Goal: Information Seeking & Learning: Learn about a topic

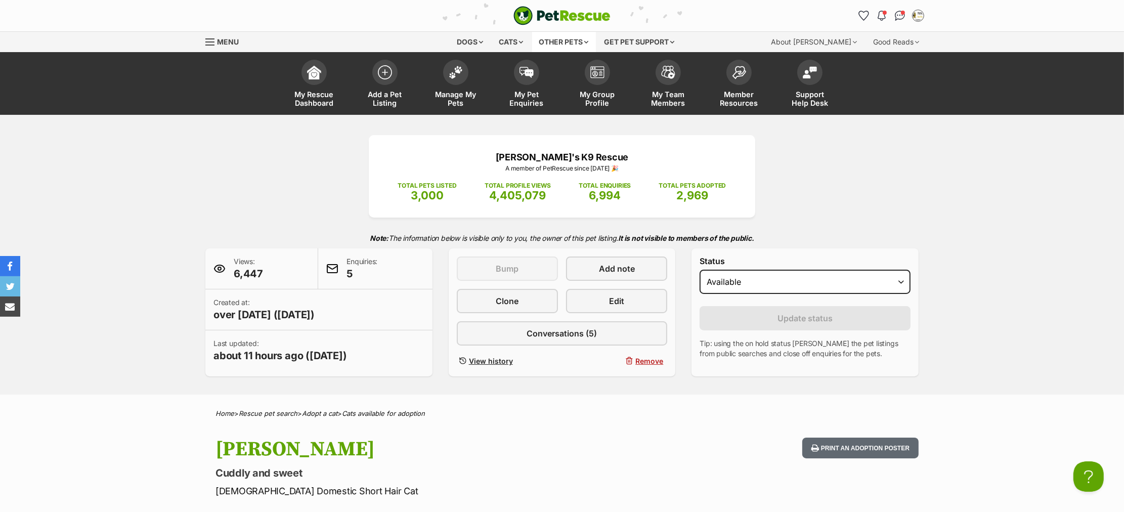
click at [583, 42] on div "Other pets" at bounding box center [564, 42] width 64 height 20
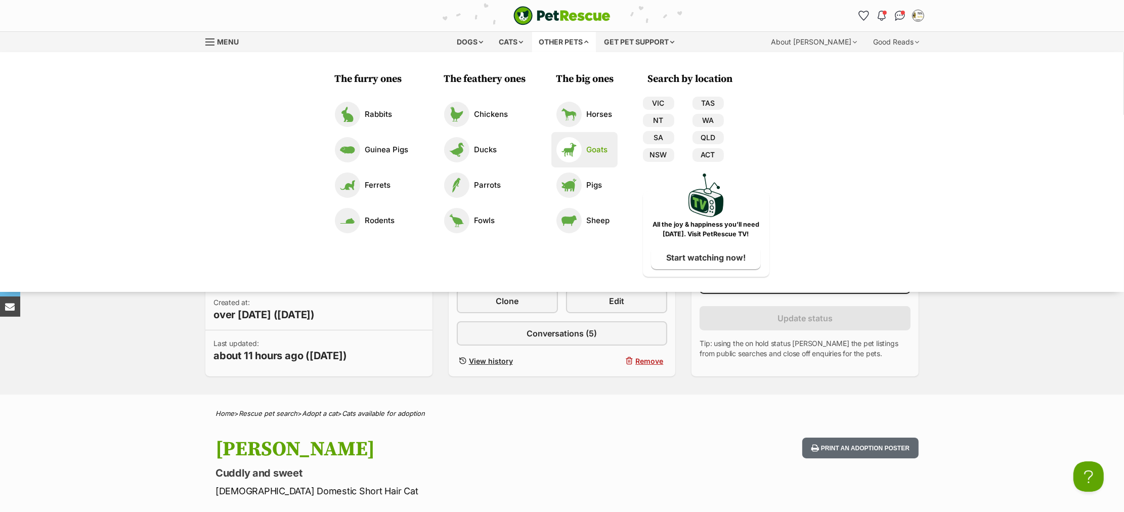
click at [590, 151] on p "Goats" at bounding box center [597, 150] width 21 height 12
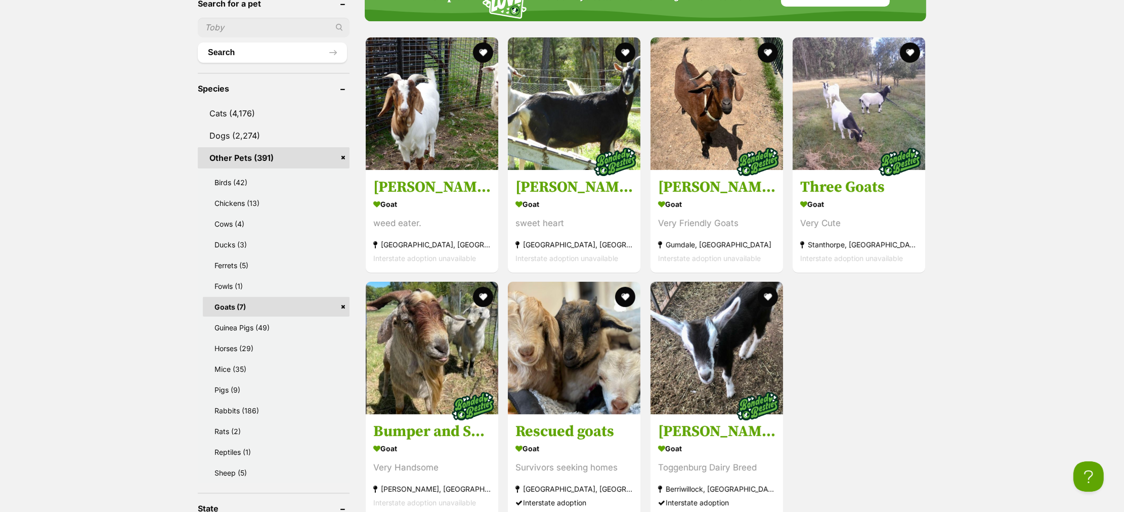
scroll to position [506, 0]
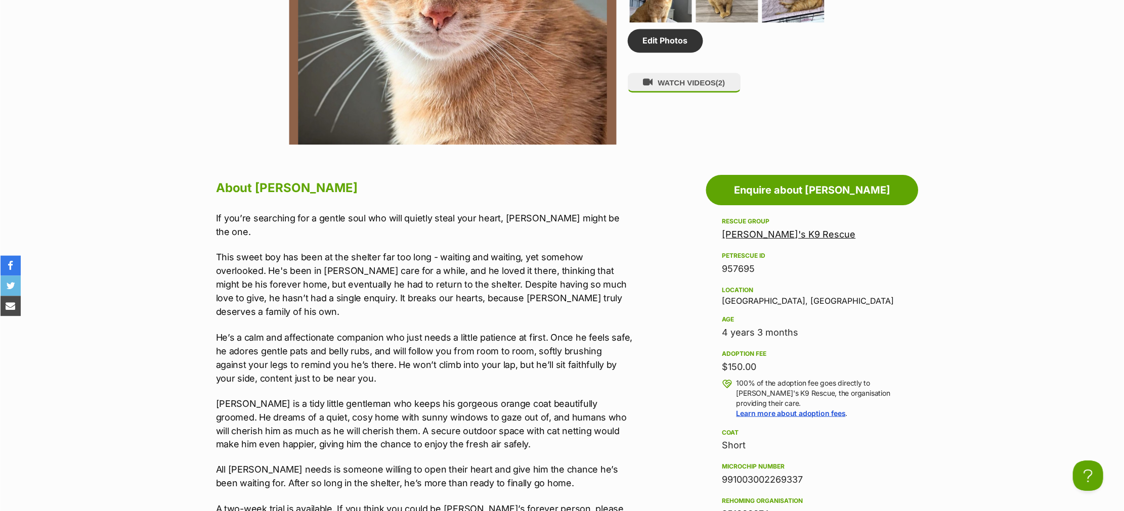
scroll to position [674, 0]
